Goal: Task Accomplishment & Management: Manage account settings

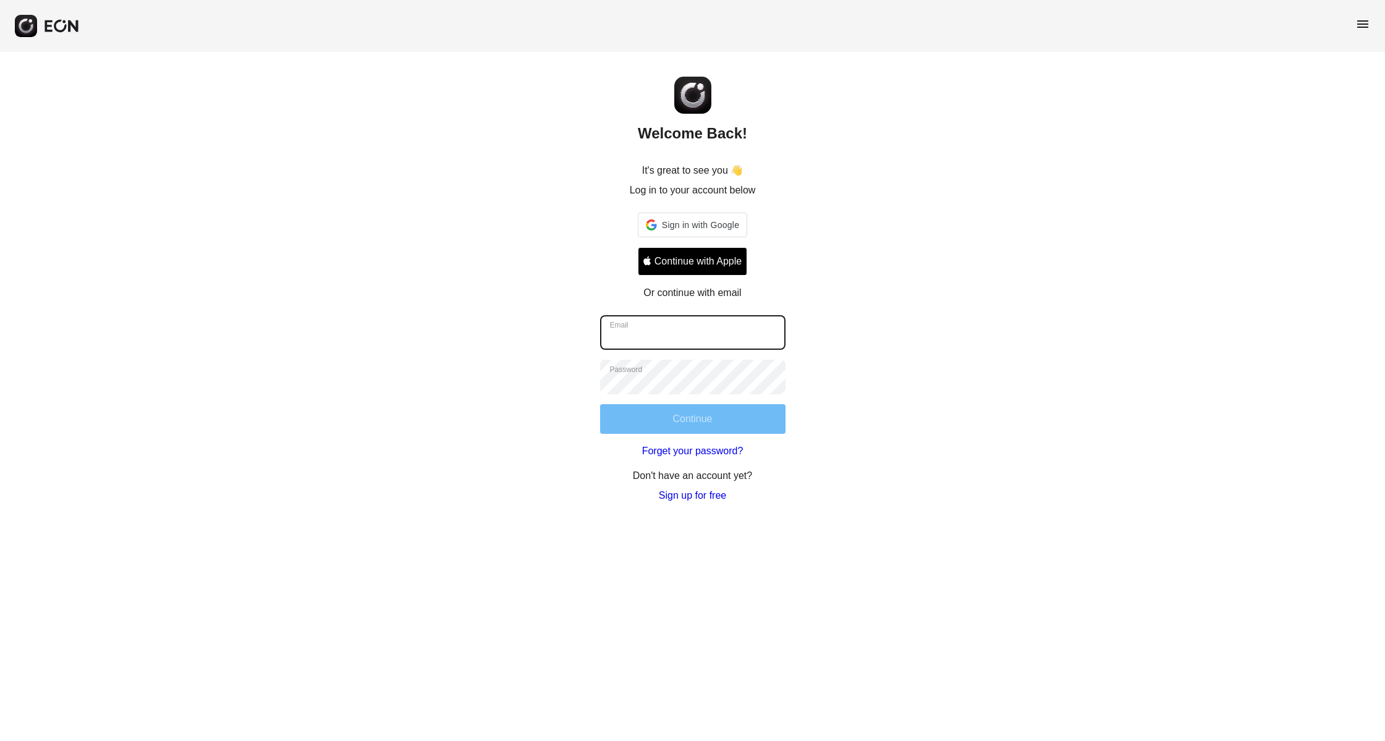
type input "**********"
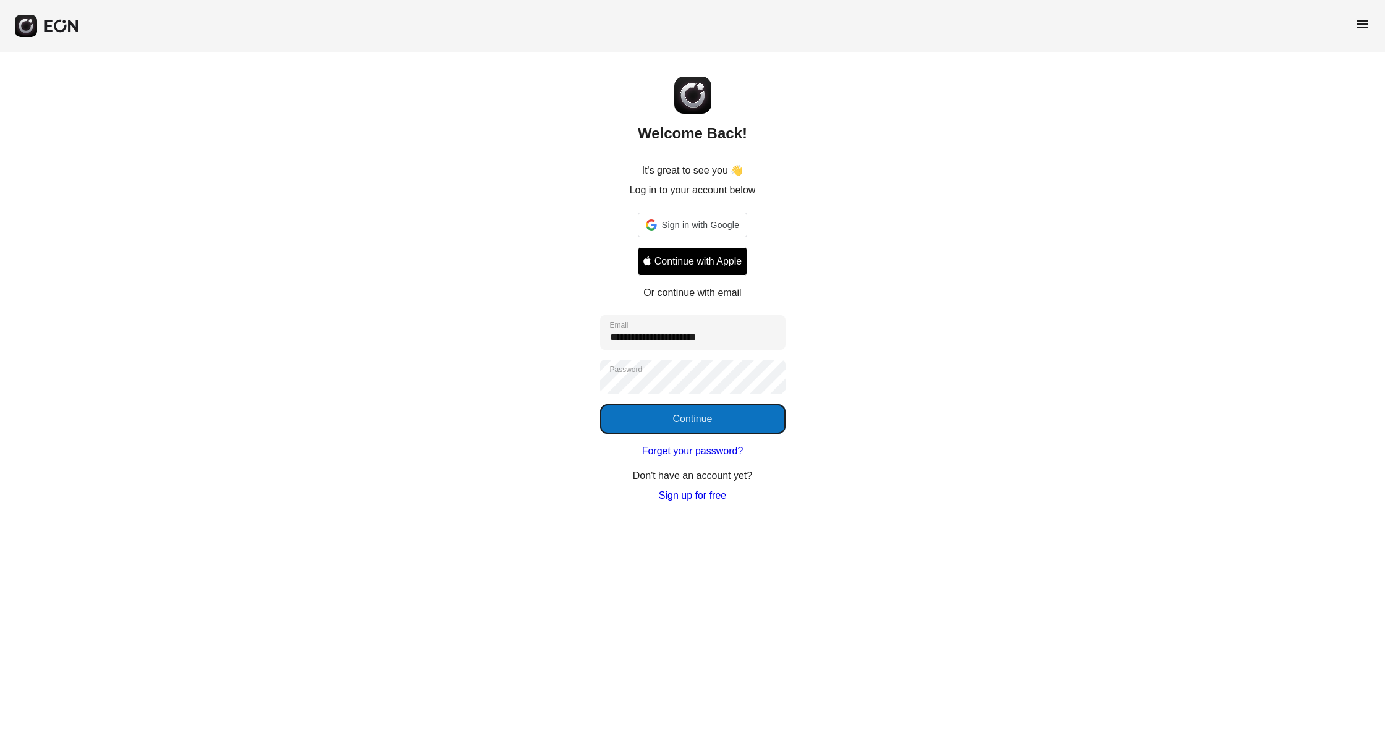
click at [731, 410] on button "Continue" at bounding box center [692, 419] width 185 height 30
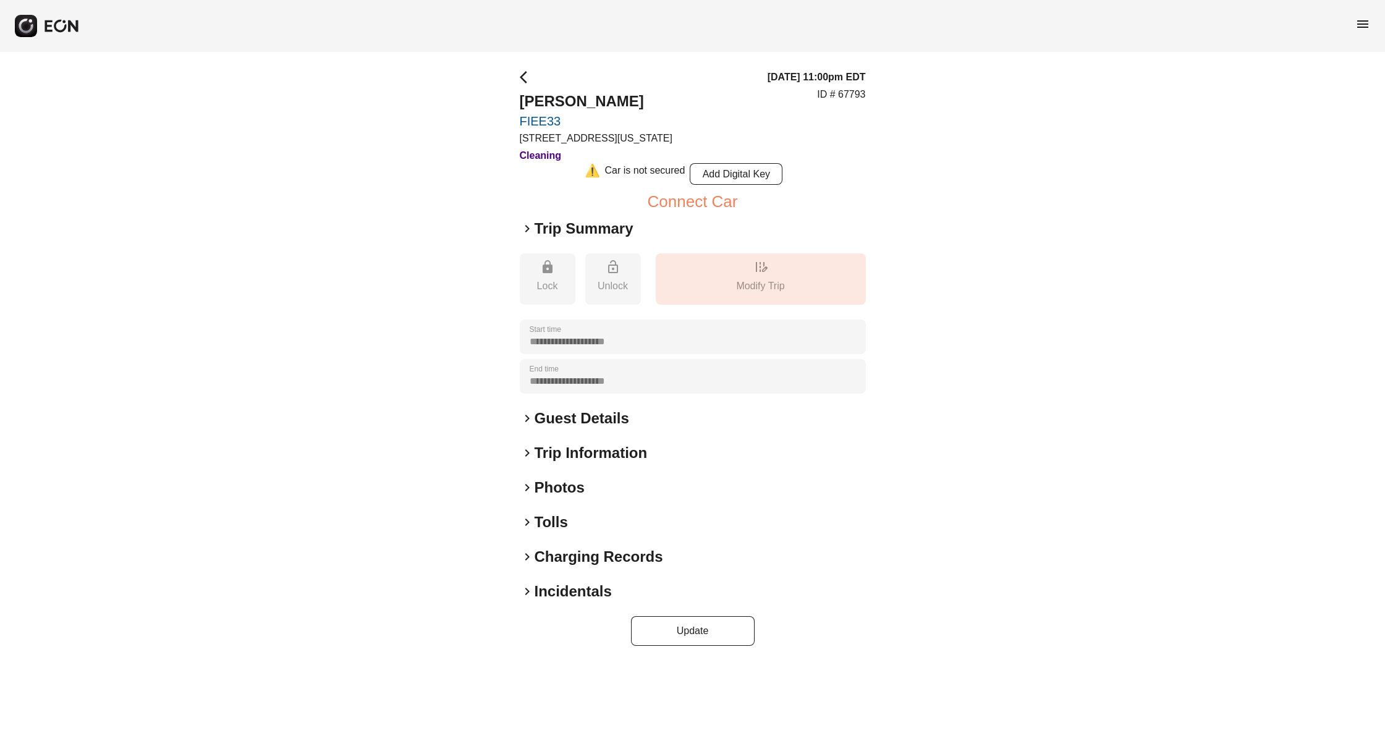
click at [555, 518] on h2 "Tolls" at bounding box center [550, 522] width 33 height 20
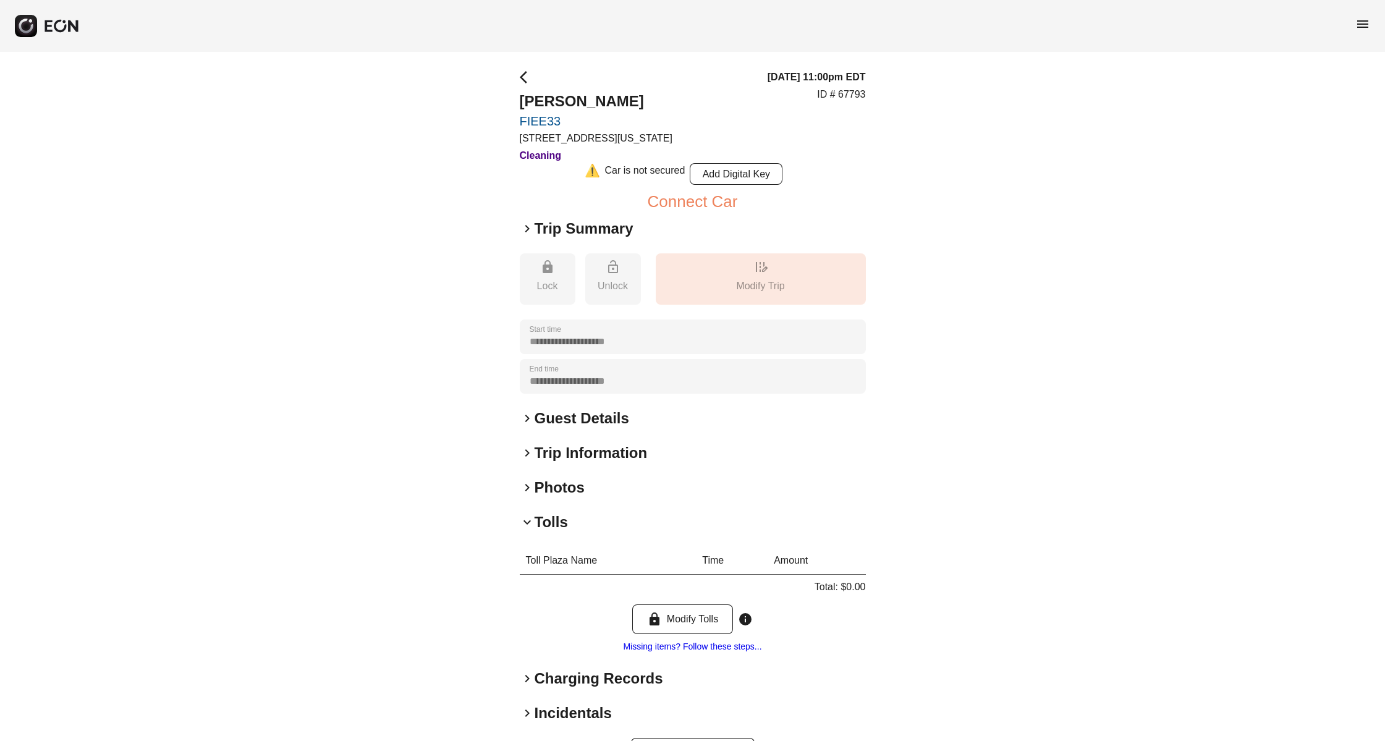
click at [544, 514] on h2 "Tolls" at bounding box center [550, 522] width 33 height 20
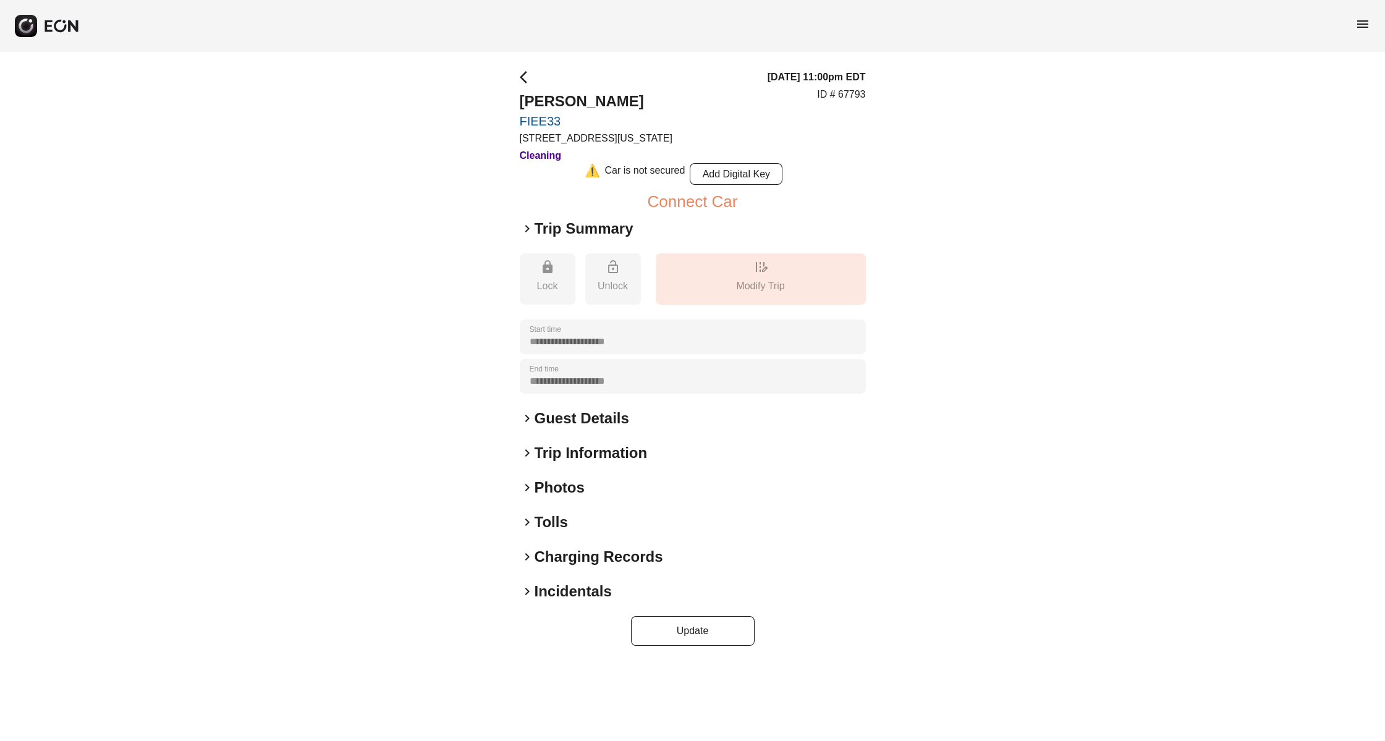
click at [545, 513] on h2 "Tolls" at bounding box center [550, 522] width 33 height 20
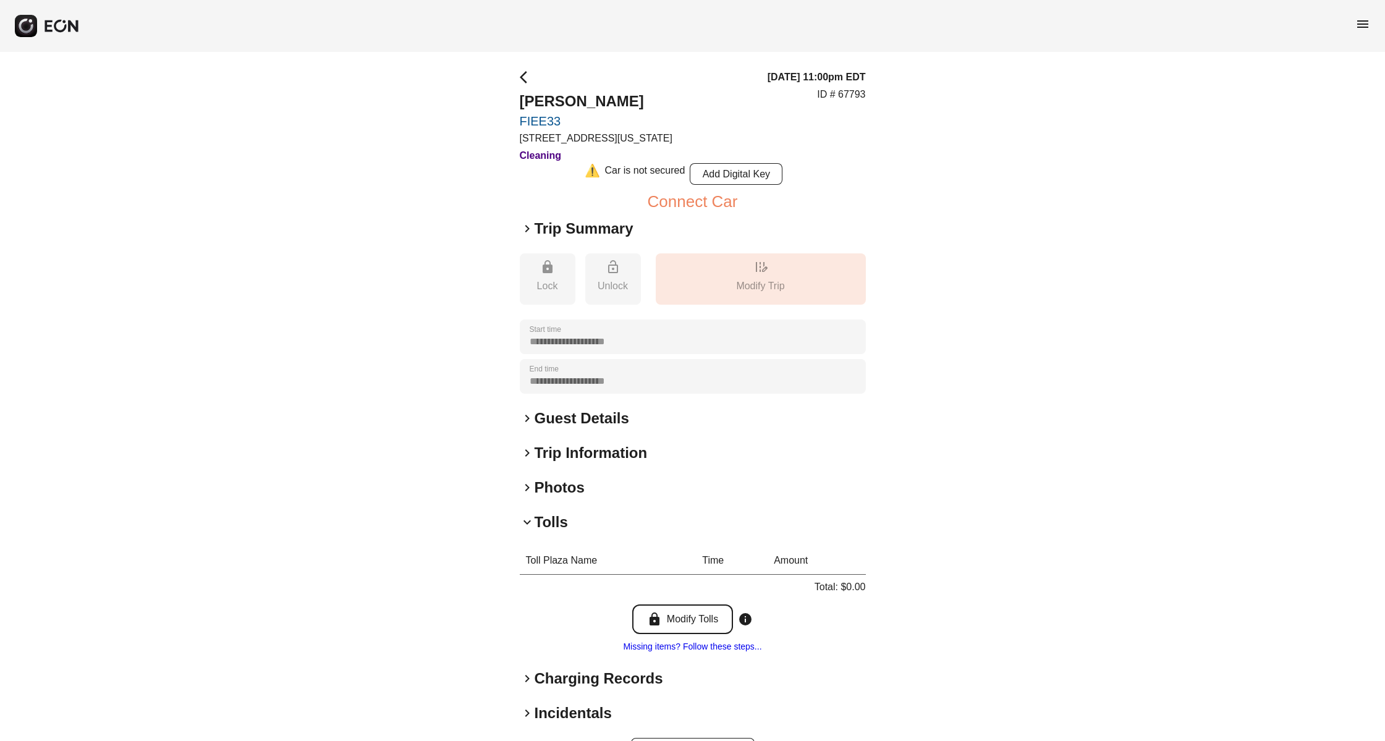
click at [683, 606] on button "lock Modify Tolls" at bounding box center [682, 619] width 101 height 30
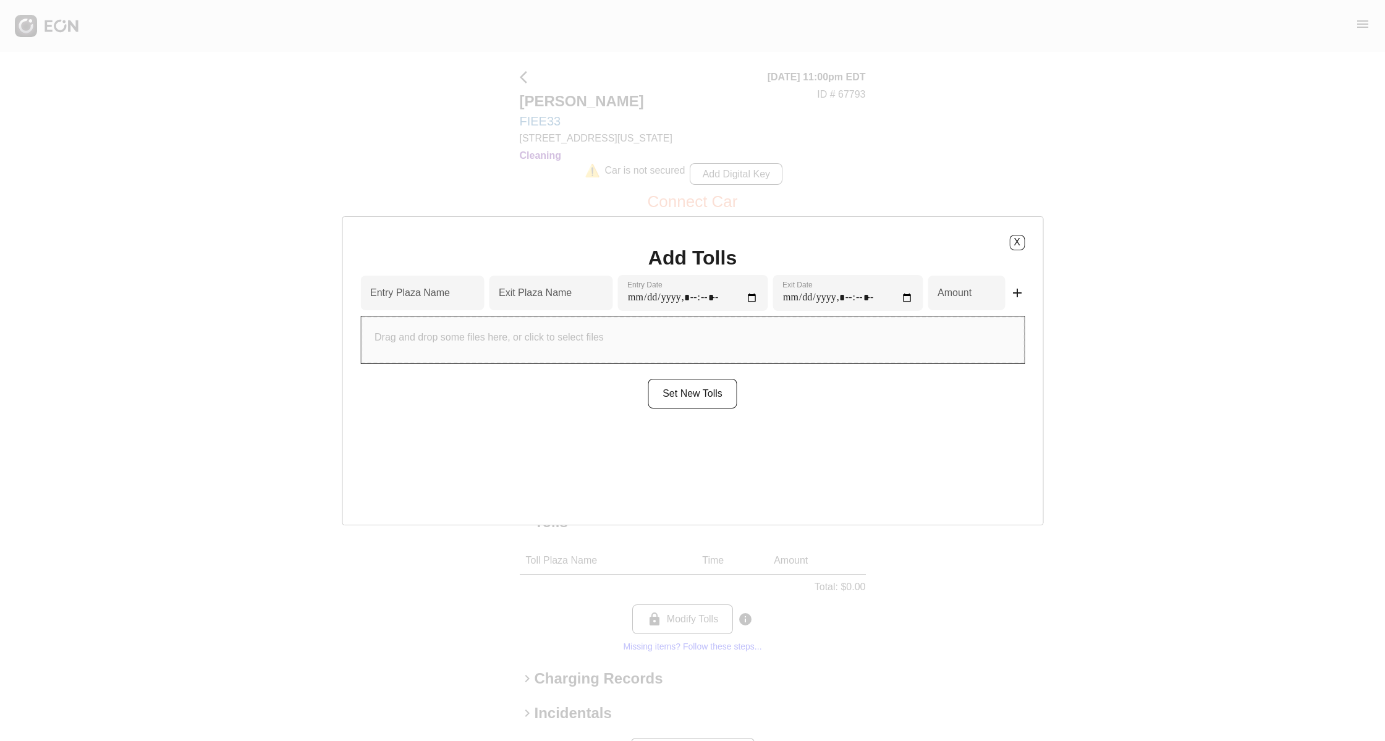
type input "*"
click at [1009, 246] on button "X" at bounding box center [1016, 242] width 15 height 15
